Goal: Task Accomplishment & Management: Manage account settings

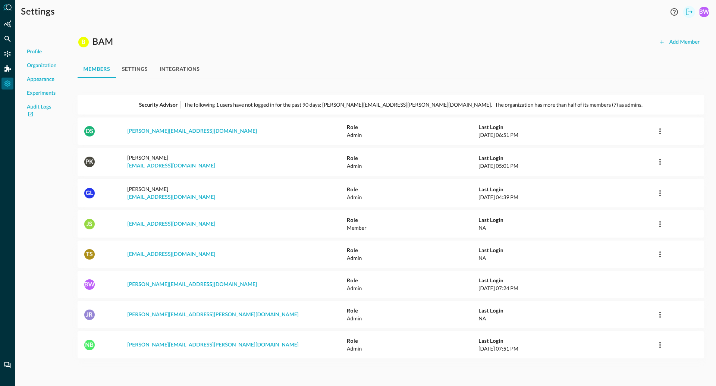
click at [688, 14] on icon "Logout" at bounding box center [689, 11] width 9 height 9
